Goal: Find specific page/section: Find specific page/section

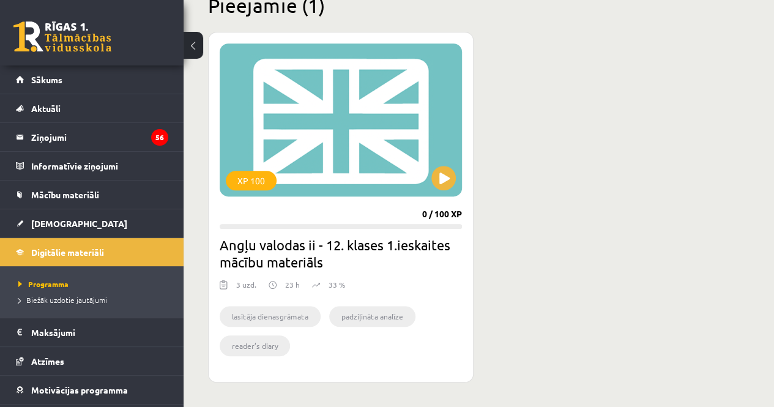
scroll to position [311, 0]
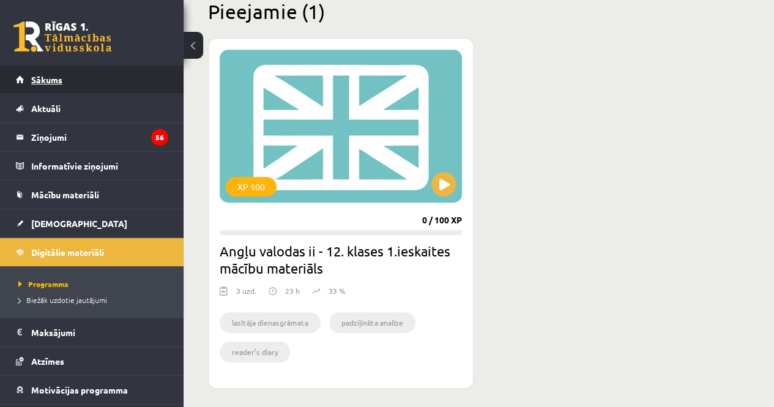
click at [45, 84] on link "Sākums" at bounding box center [92, 79] width 152 height 28
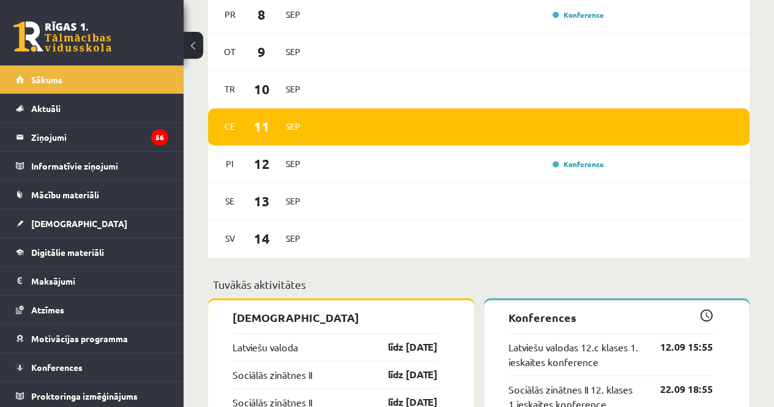
scroll to position [743, 0]
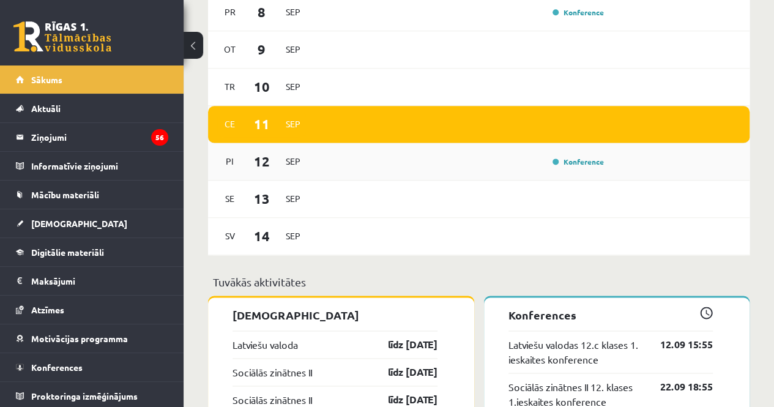
click at [487, 155] on div "Konference" at bounding box center [461, 161] width 293 height 13
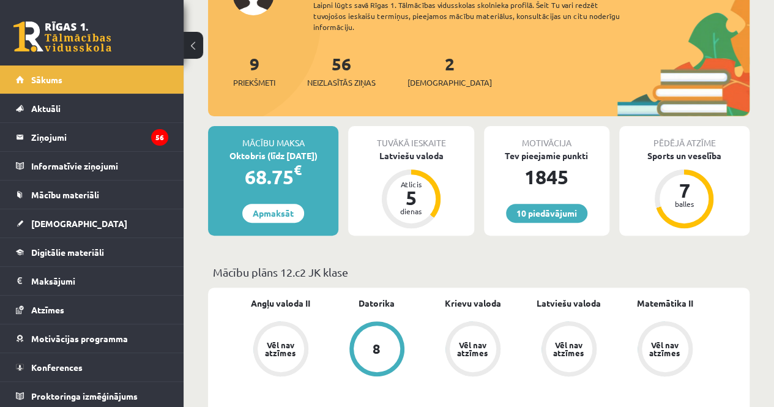
scroll to position [0, 0]
